Goal: Information Seeking & Learning: Learn about a topic

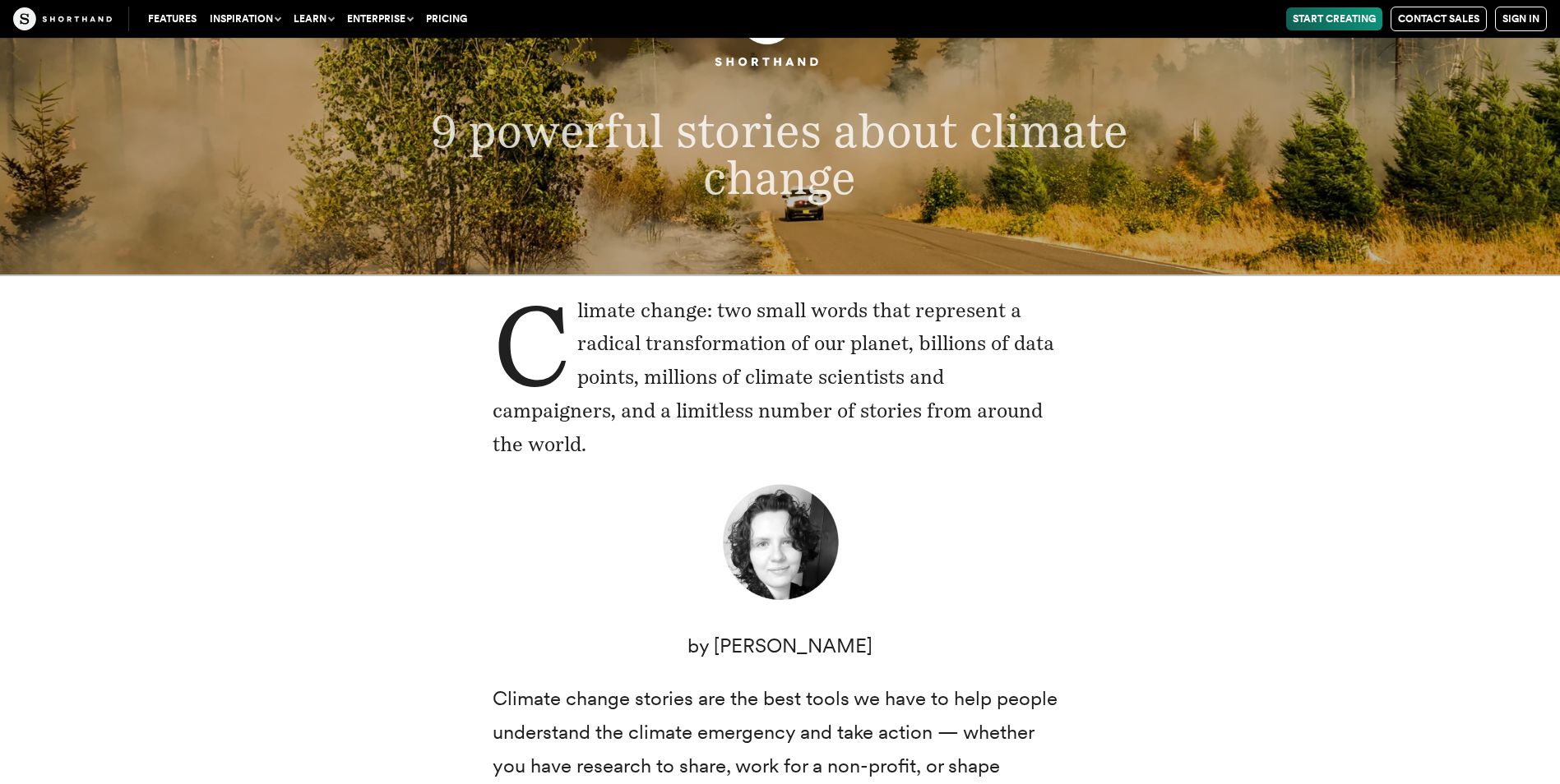
scroll to position [165, 0]
click at [1000, 608] on figure at bounding box center [780, 546] width 576 height 128
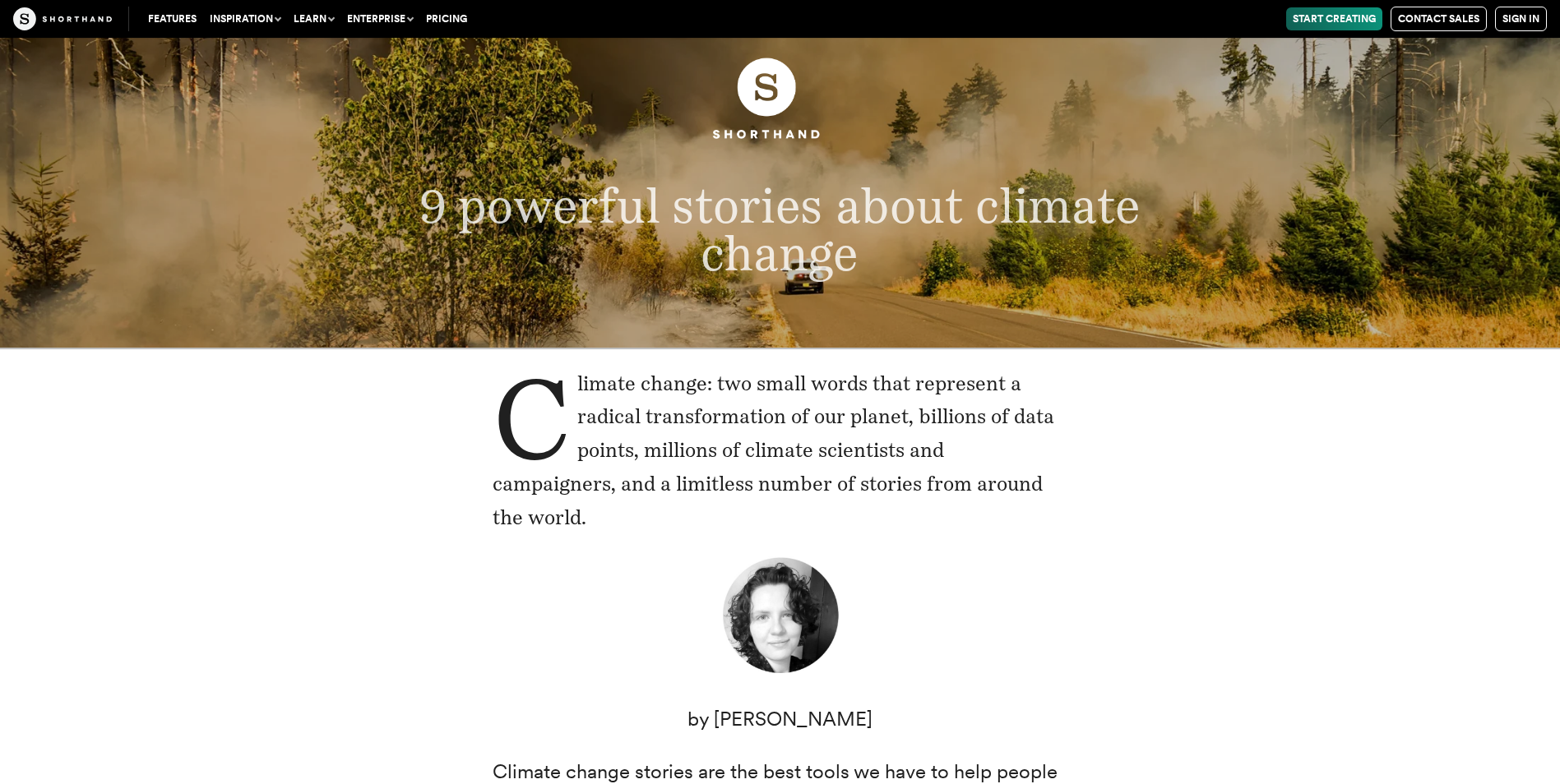
scroll to position [247, 0]
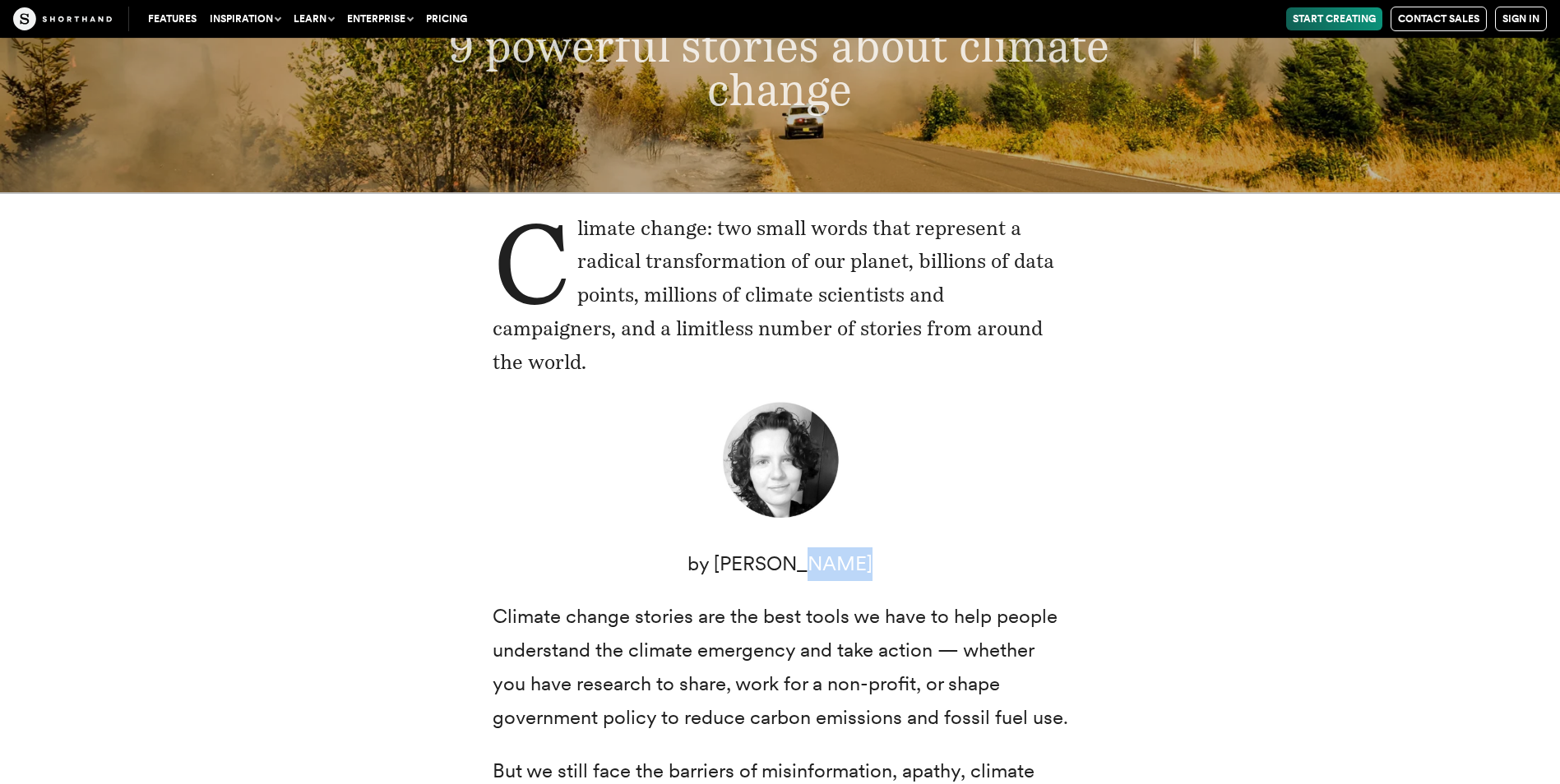
drag, startPoint x: 807, startPoint y: 568, endPoint x: 862, endPoint y: 569, distance: 55.0
click at [862, 569] on p "by [PERSON_NAME]" at bounding box center [780, 565] width 576 height 34
drag, startPoint x: 862, startPoint y: 569, endPoint x: 839, endPoint y: 569, distance: 23.0
copy p "[PERSON_NAME]"
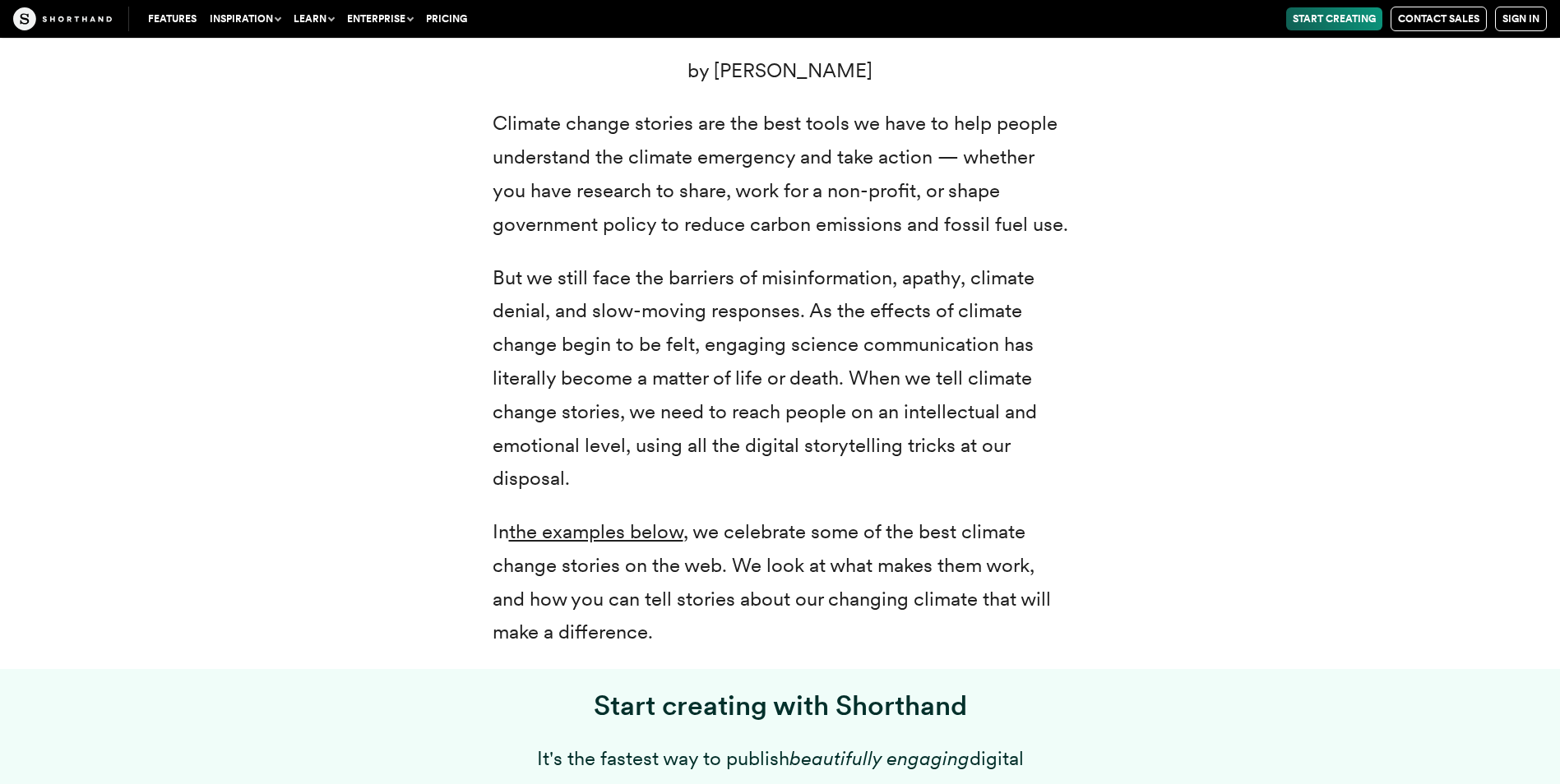
drag, startPoint x: 677, startPoint y: 395, endPoint x: 626, endPoint y: 415, distance: 54.8
click at [674, 395] on p "But we still face the barriers of misinformation, apathy, climate denial, and s…" at bounding box center [780, 379] width 576 height 235
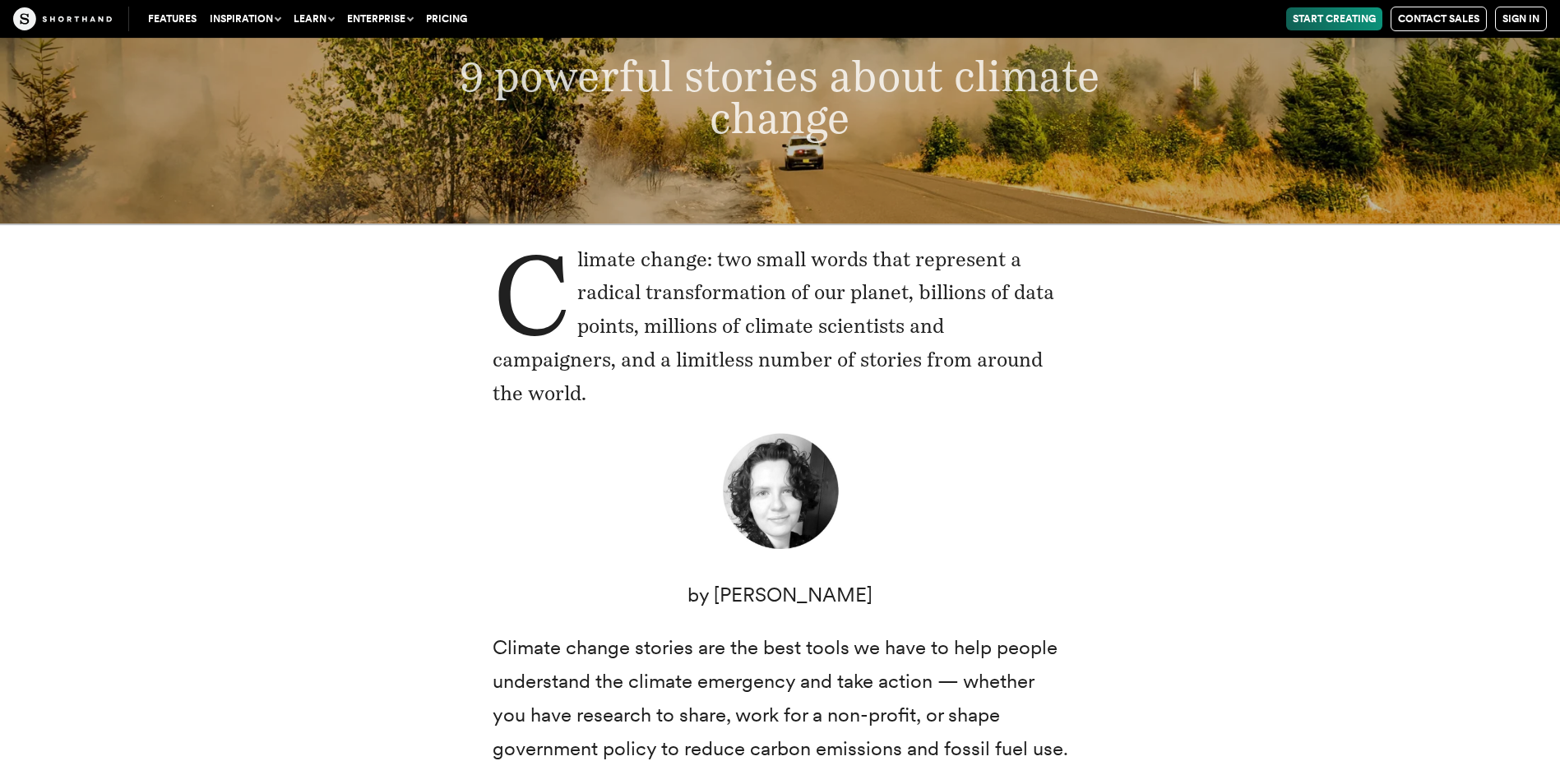
scroll to position [82, 0]
